Goal: Transaction & Acquisition: Purchase product/service

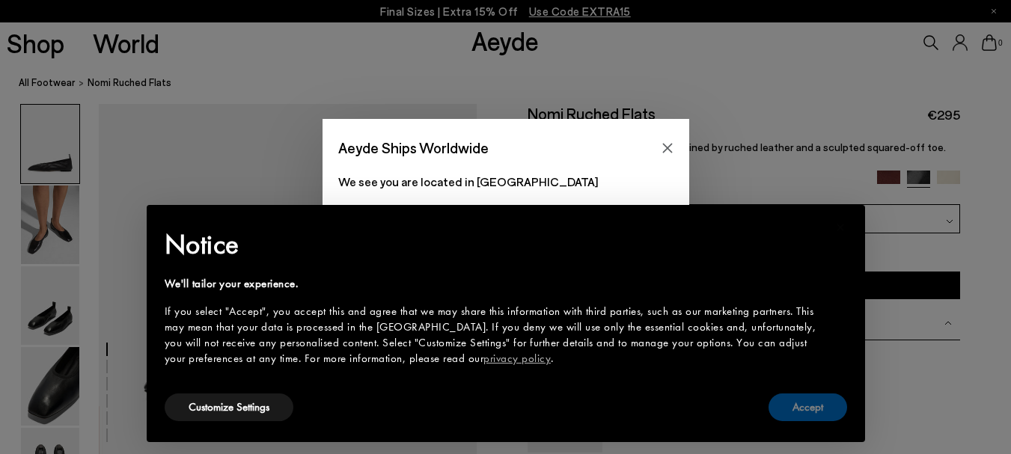
click at [798, 411] on button "Accept" at bounding box center [807, 408] width 79 height 28
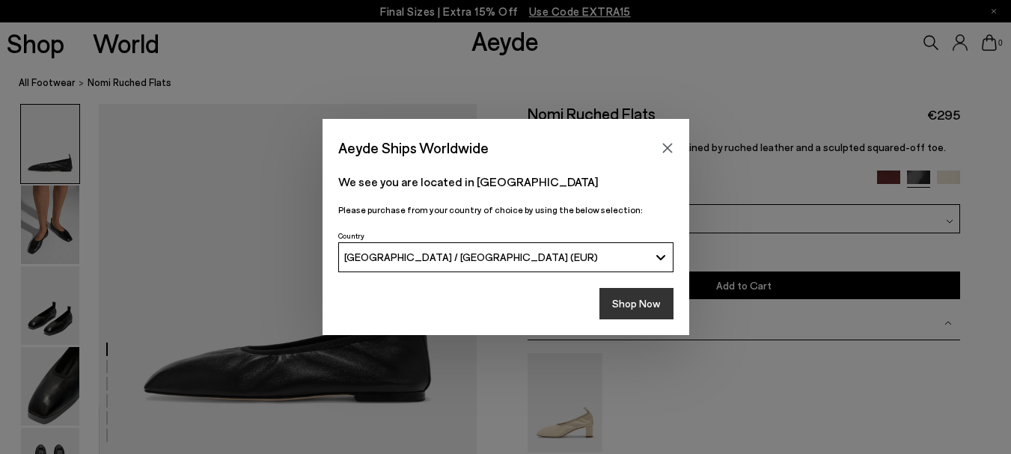
click at [661, 299] on button "Shop Now" at bounding box center [636, 303] width 74 height 31
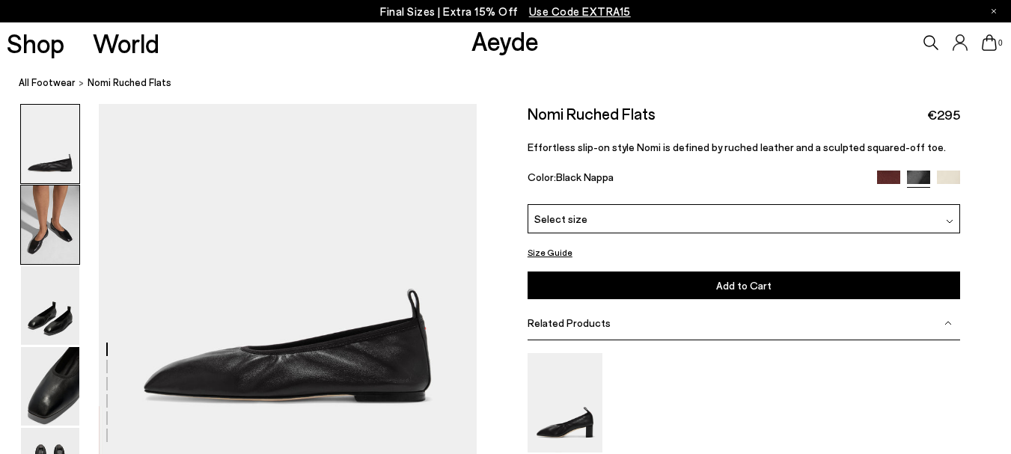
click at [53, 230] on img at bounding box center [50, 225] width 58 height 79
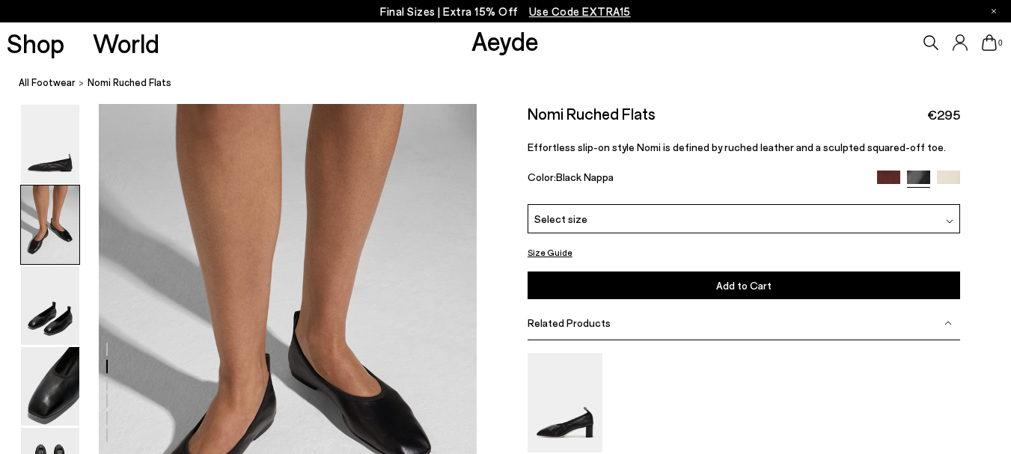
scroll to position [510, 0]
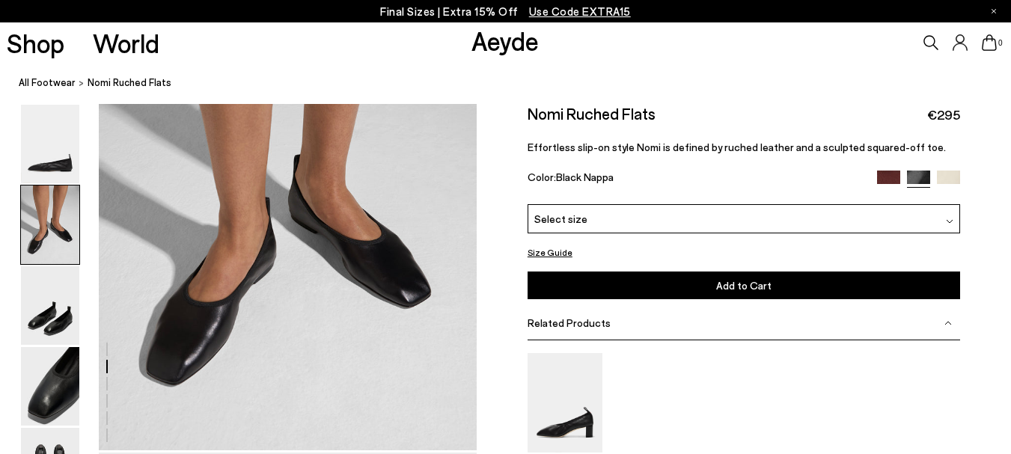
click at [887, 177] on img at bounding box center [888, 182] width 23 height 23
click at [58, 394] on img at bounding box center [50, 386] width 58 height 79
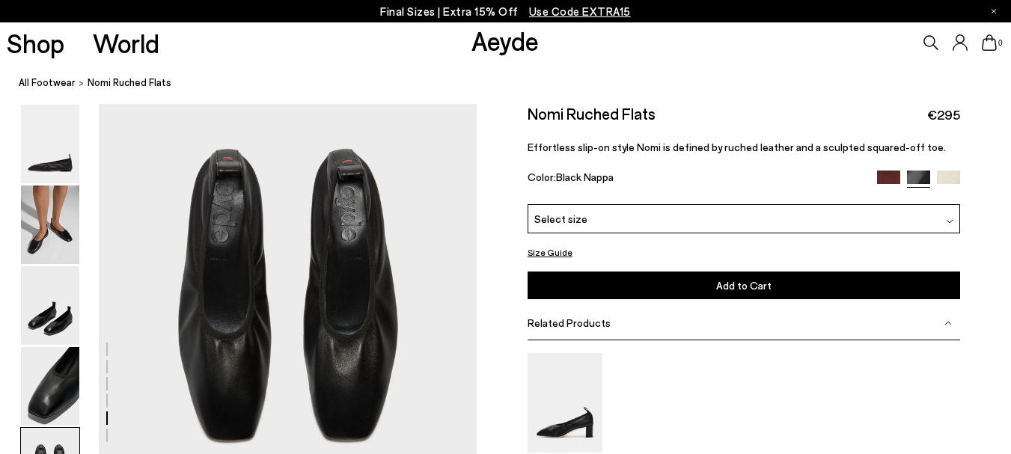
scroll to position [2008, 0]
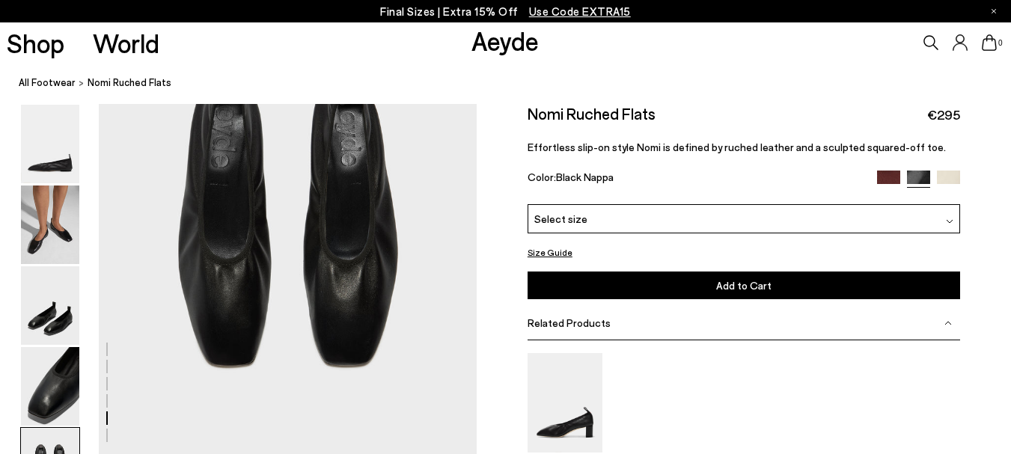
click at [873, 215] on div "Select size" at bounding box center [744, 218] width 433 height 29
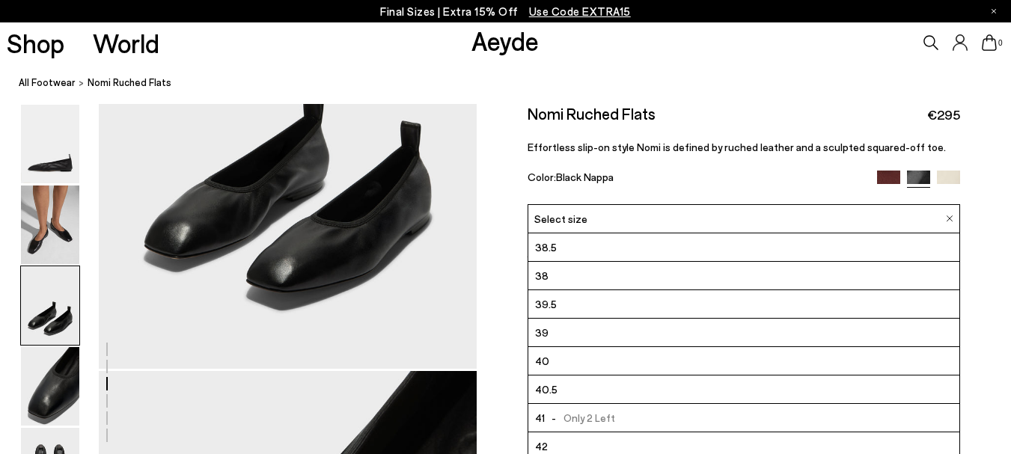
scroll to position [0, 0]
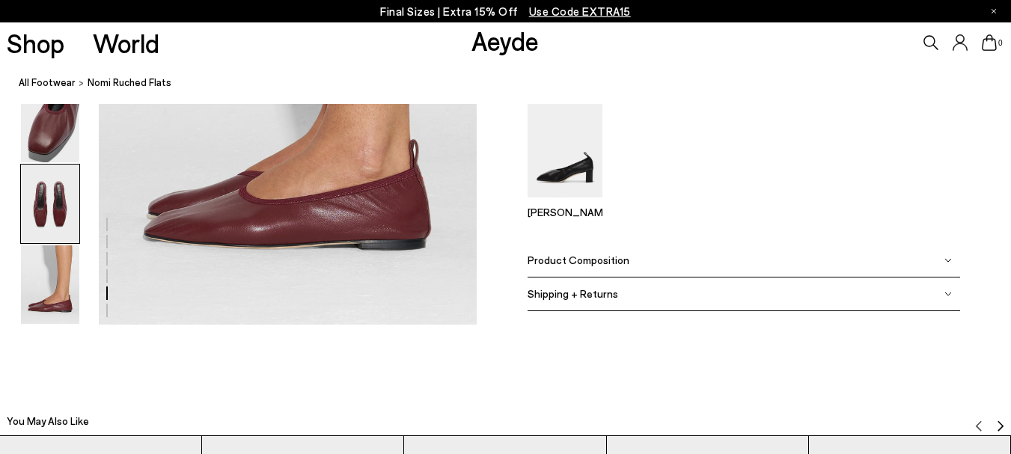
scroll to position [1573, 0]
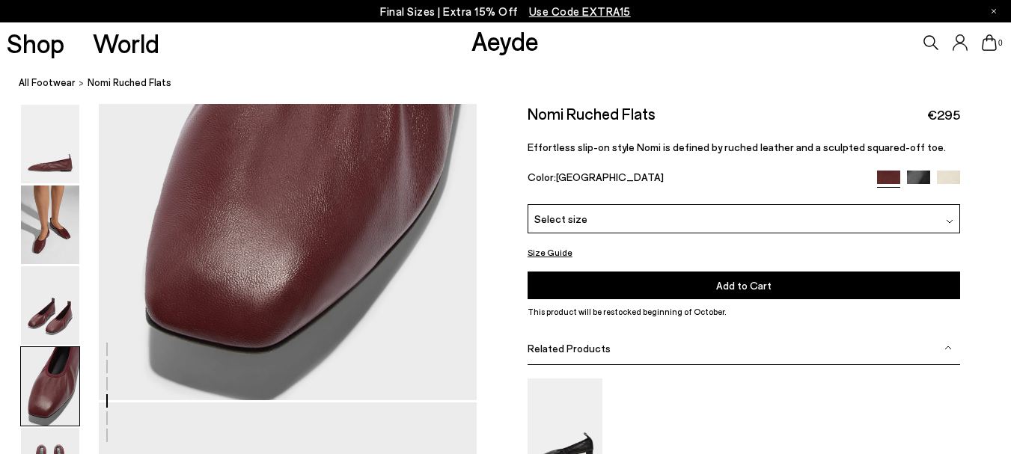
click at [948, 177] on img at bounding box center [948, 182] width 23 height 23
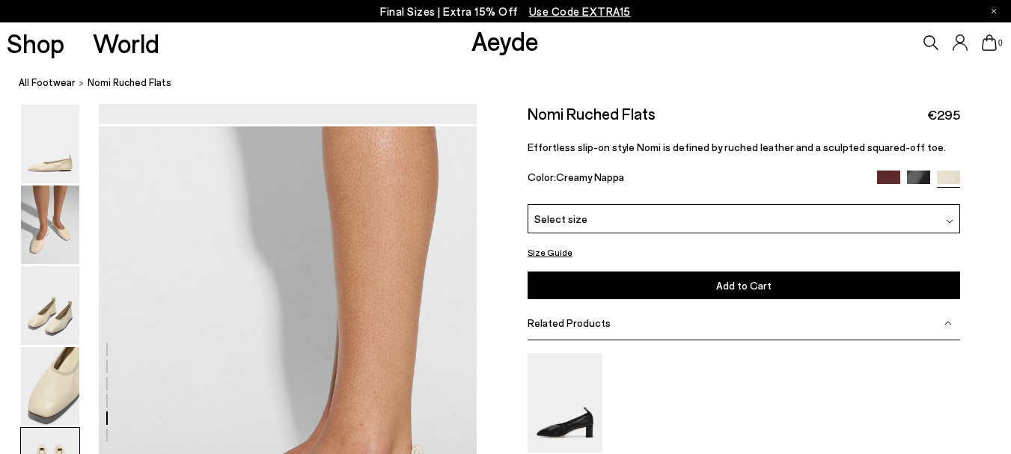
scroll to position [2482, 0]
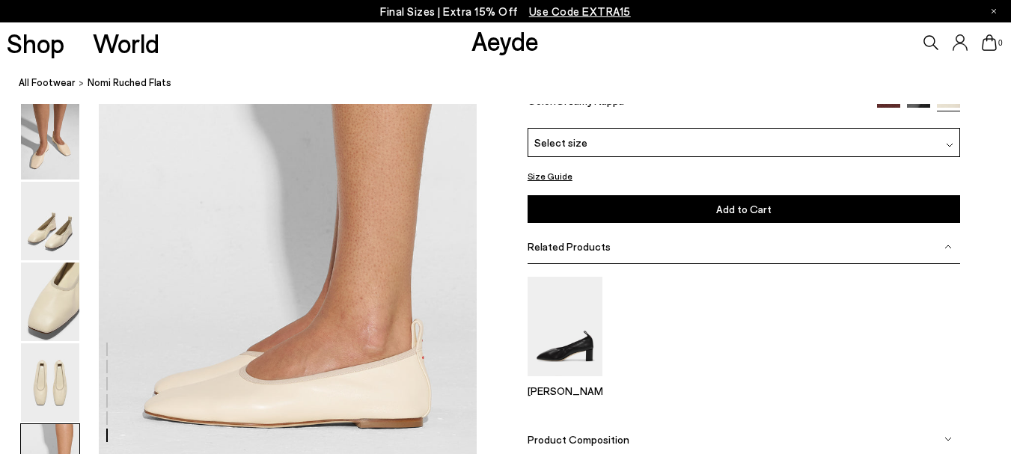
drag, startPoint x: 0, startPoint y: 0, endPoint x: 1021, endPoint y: 293, distance: 1062.6
